Goal: Task Accomplishment & Management: Manage account settings

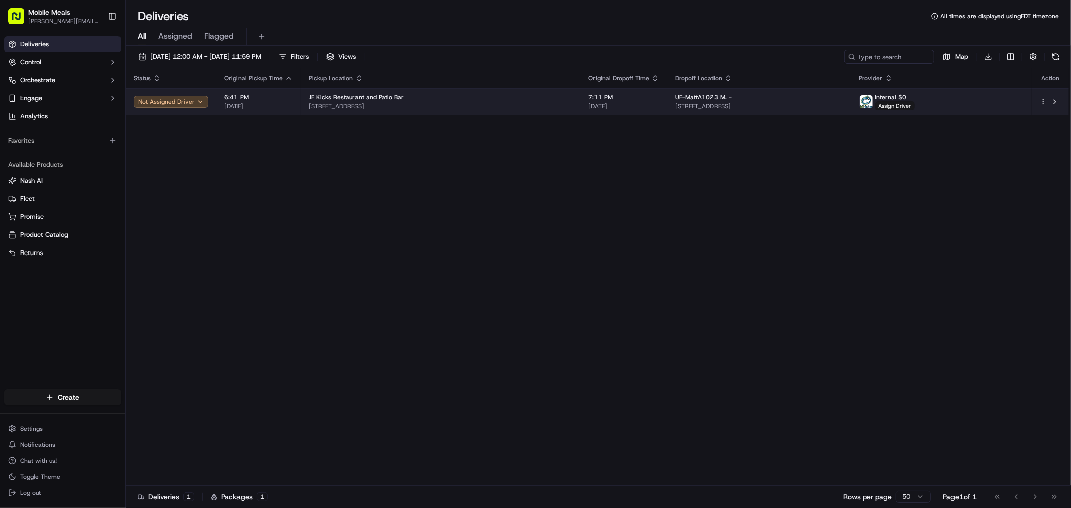
click at [1041, 104] on html "Mobile Meals [PERSON_NAME][EMAIL_ADDRESS][DOMAIN_NAME] Toggle Sidebar Deliverie…" at bounding box center [535, 254] width 1071 height 508
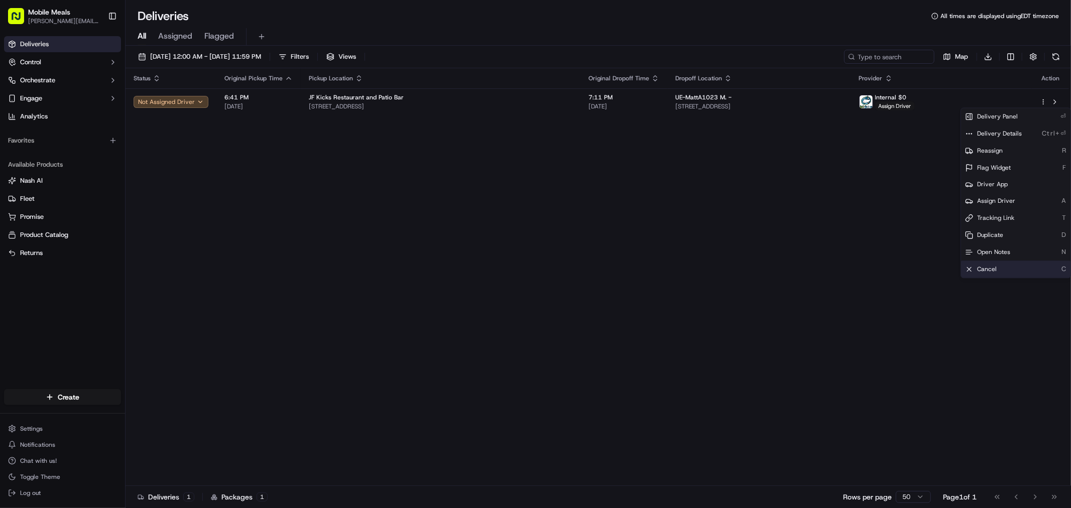
click at [1006, 268] on div "Cancel C" at bounding box center [1015, 269] width 109 height 17
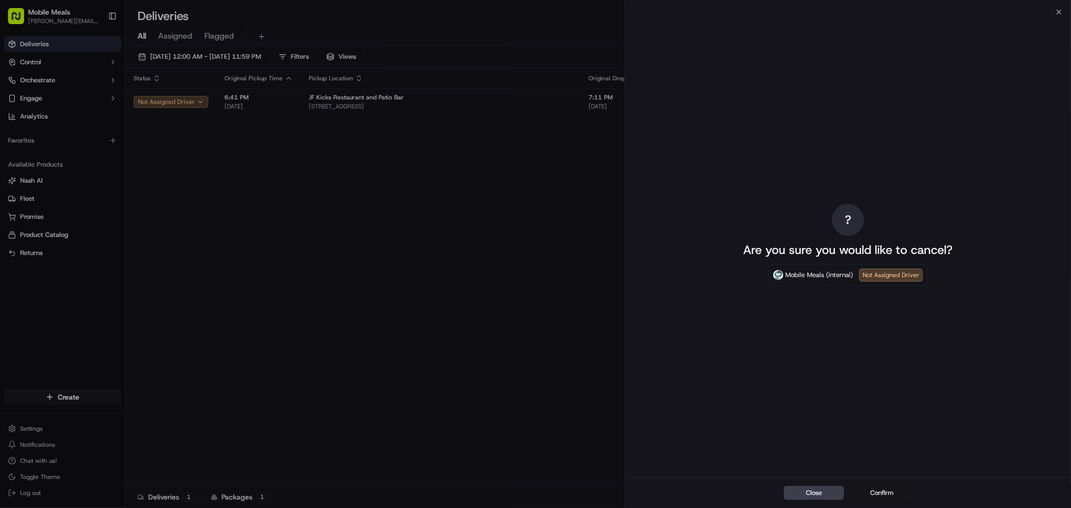
click at [869, 494] on button "Confirm" at bounding box center [882, 493] width 60 height 14
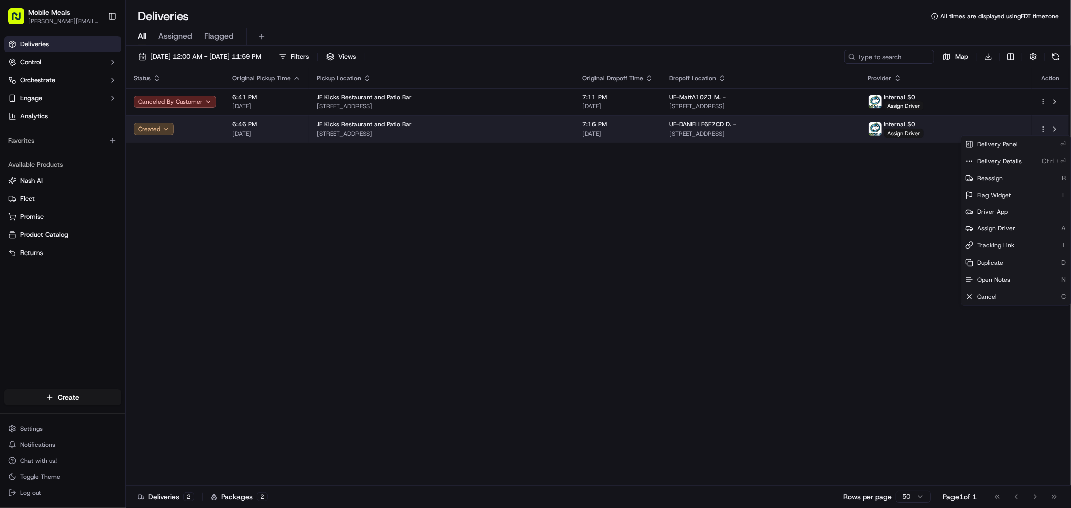
click at [1042, 132] on html "Mobile Meals [PERSON_NAME][EMAIL_ADDRESS][DOMAIN_NAME] Toggle Sidebar Deliverie…" at bounding box center [535, 254] width 1071 height 508
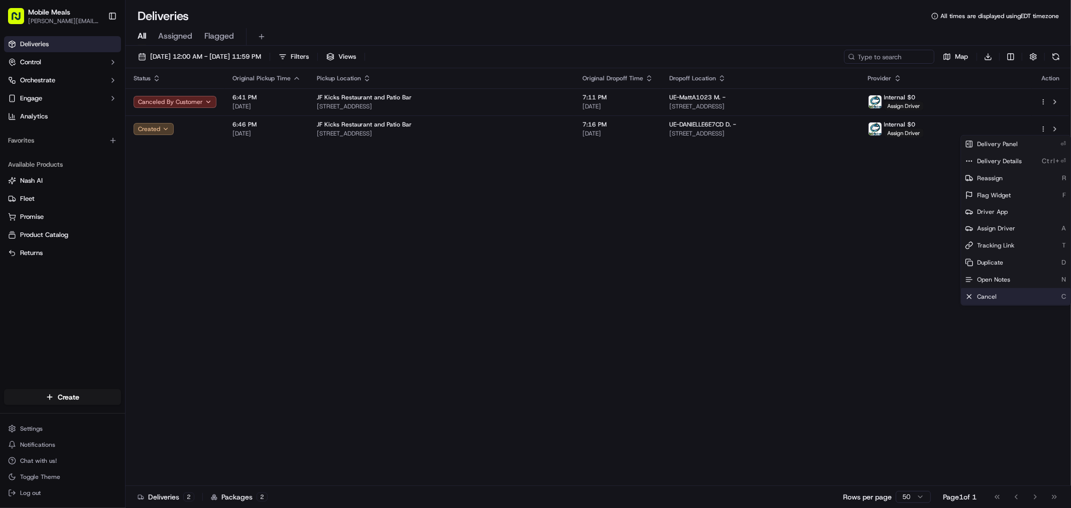
click at [1003, 299] on div "Cancel C" at bounding box center [1015, 296] width 109 height 17
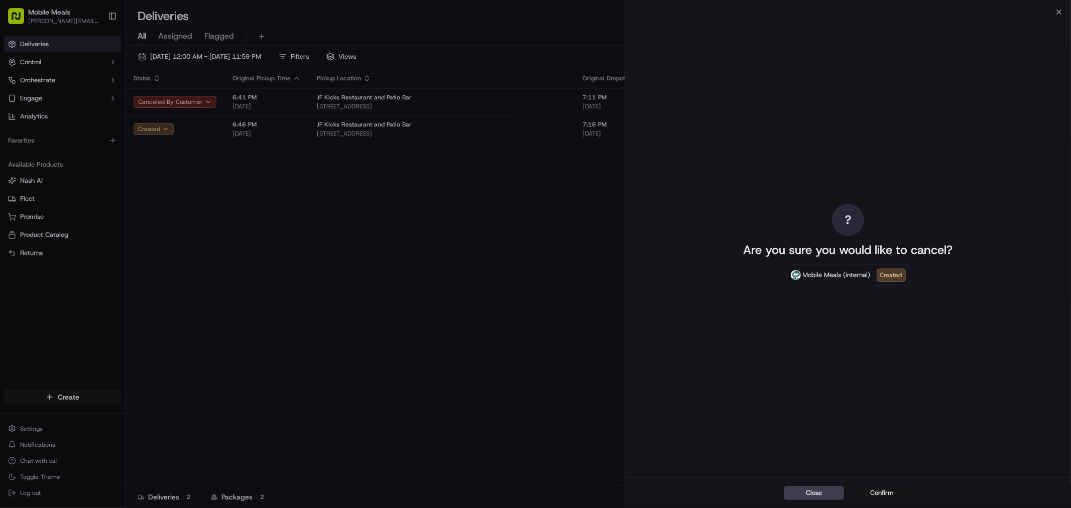
click at [873, 494] on button "Confirm" at bounding box center [882, 493] width 60 height 14
